Goal: Task Accomplishment & Management: Use online tool/utility

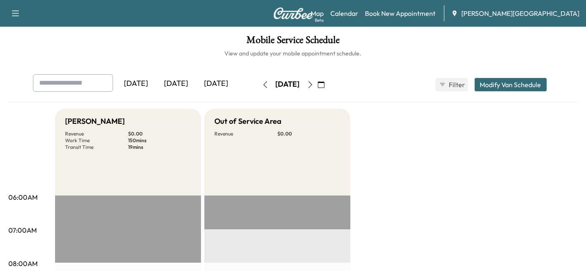
click at [328, 84] on button "button" at bounding box center [321, 84] width 14 height 13
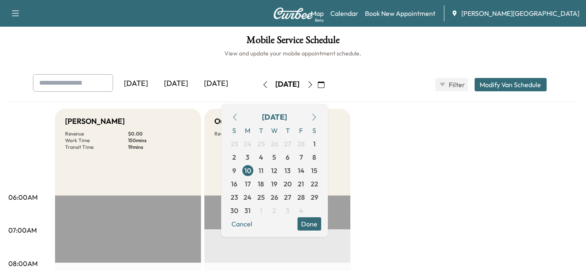
click at [316, 117] on icon "button" at bounding box center [314, 117] width 4 height 7
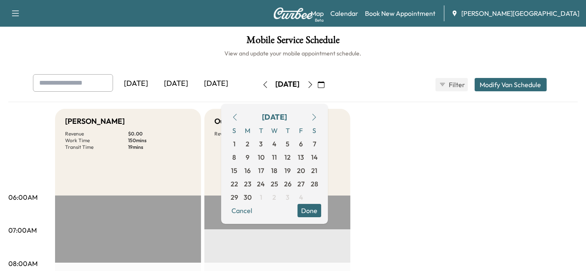
click at [316, 117] on icon "button" at bounding box center [314, 117] width 4 height 7
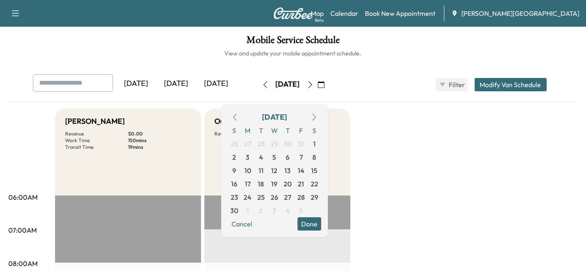
click at [238, 114] on icon "button" at bounding box center [234, 117] width 7 height 7
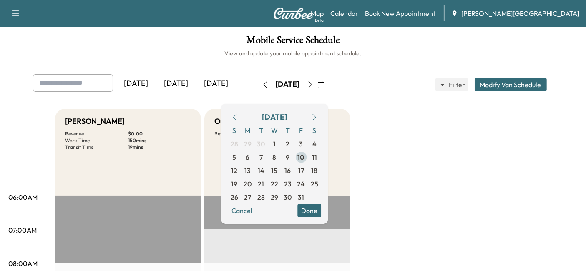
click at [304, 153] on span "10" at bounding box center [300, 157] width 7 height 10
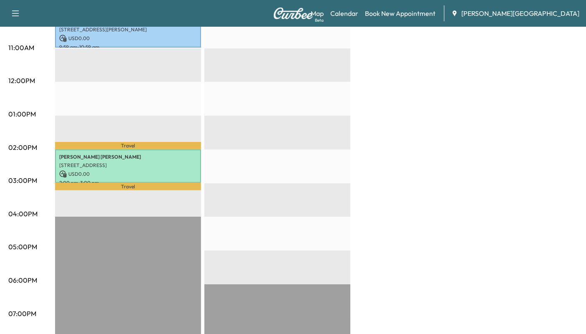
scroll to position [324, 0]
